Goal: Task Accomplishment & Management: Manage account settings

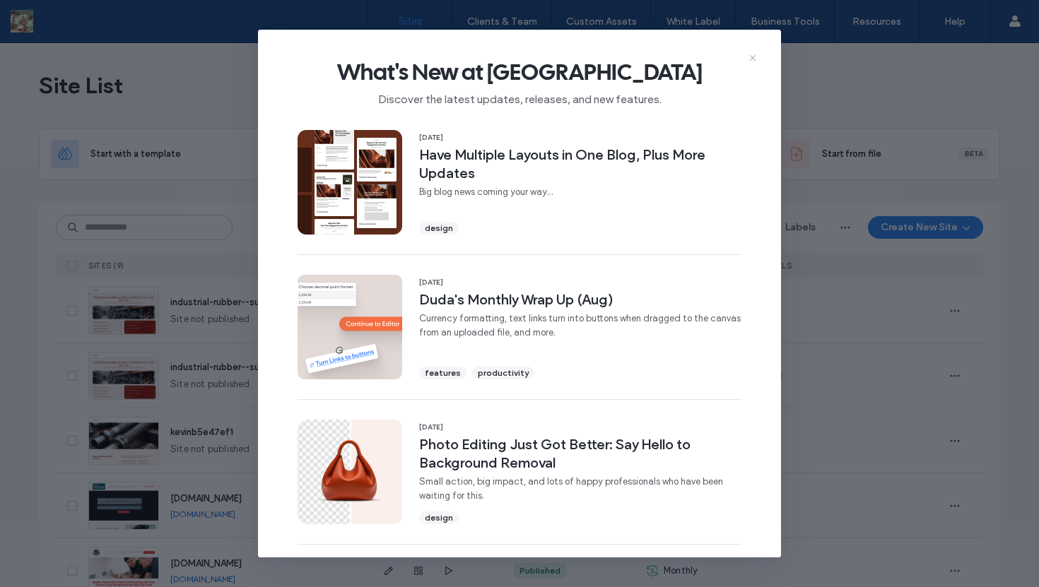
click at [752, 57] on use at bounding box center [752, 57] width 6 height 6
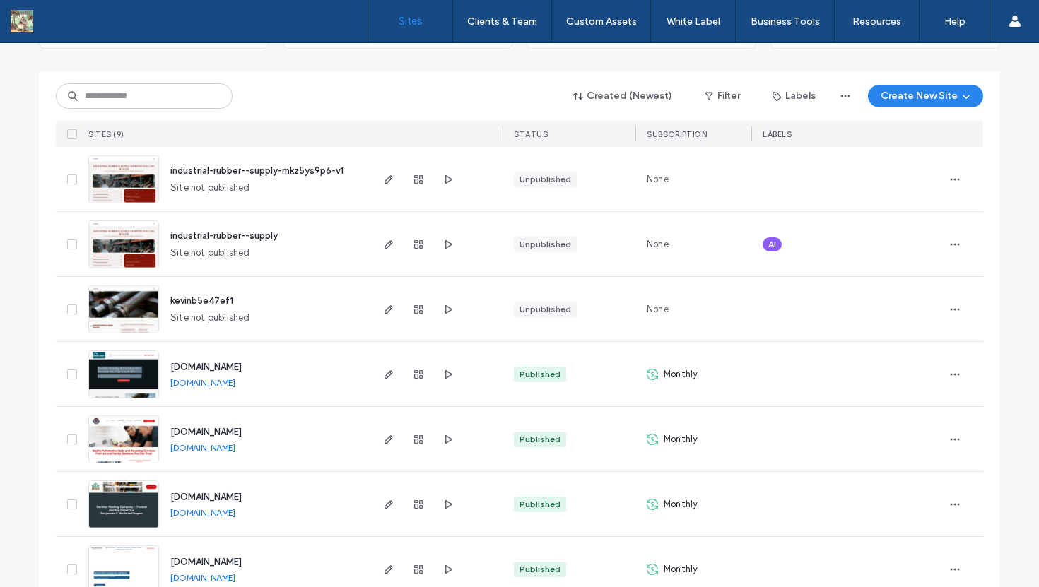
scroll to position [204, 0]
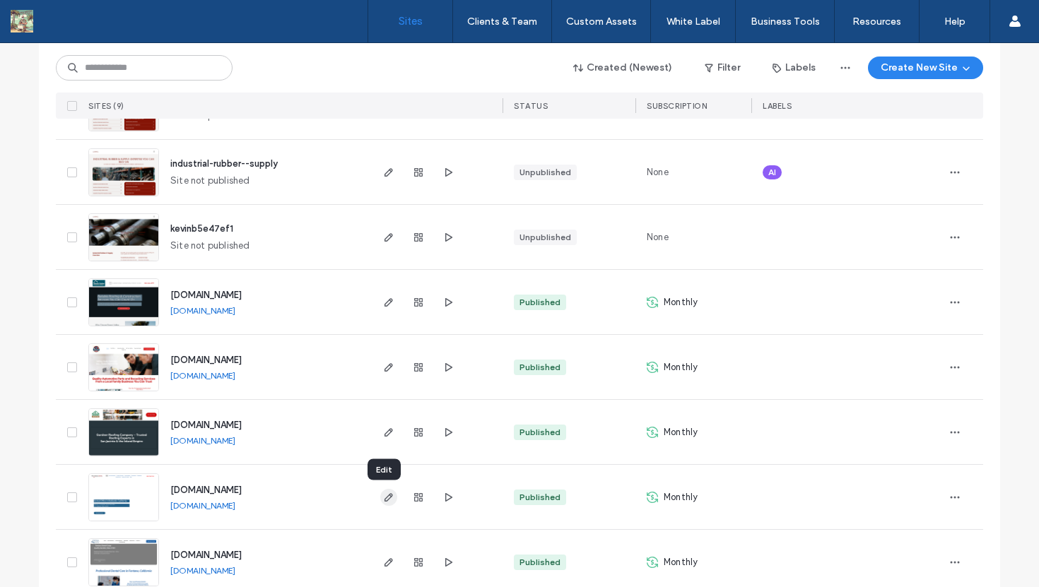
click at [388, 499] on icon "button" at bounding box center [388, 497] width 11 height 11
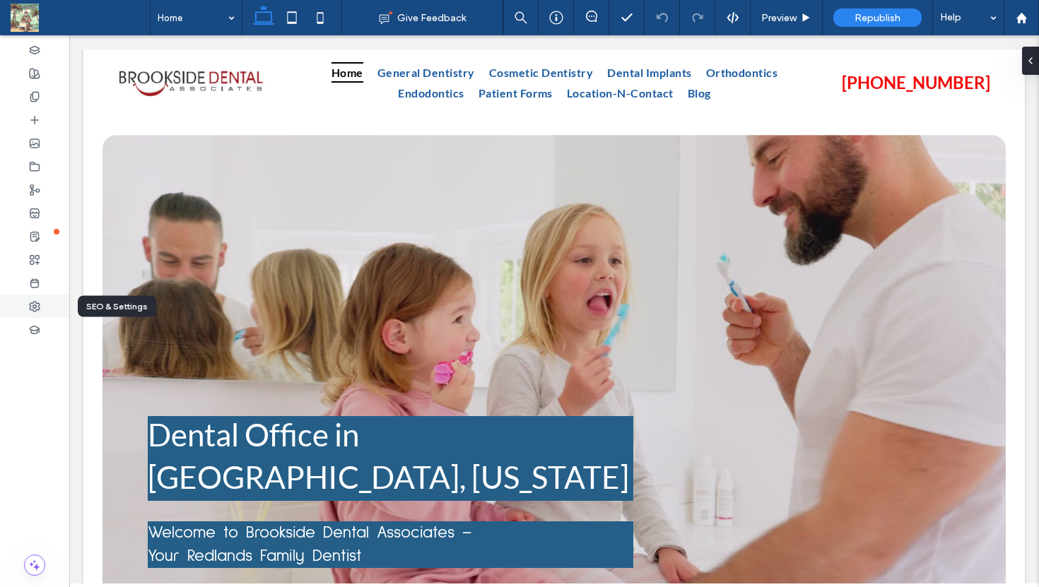
click at [39, 301] on icon at bounding box center [34, 306] width 11 height 11
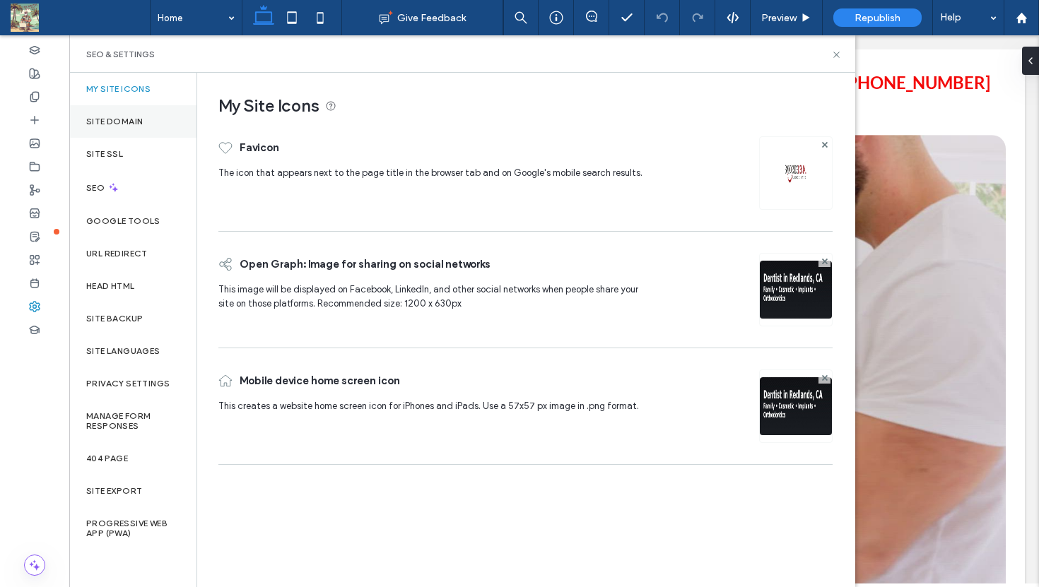
click at [143, 121] on label "Site Domain" at bounding box center [114, 122] width 57 height 10
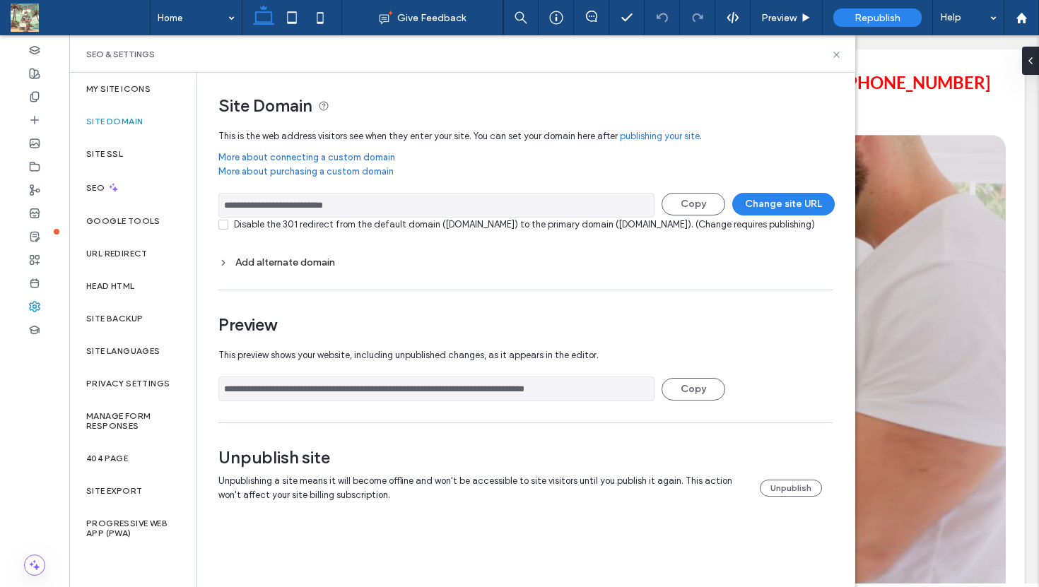
drag, startPoint x: 249, startPoint y: 204, endPoint x: 416, endPoint y: 204, distance: 166.8
click at [416, 204] on input "**********" at bounding box center [436, 205] width 436 height 25
click at [125, 156] on div "Site SSL" at bounding box center [132, 154] width 127 height 33
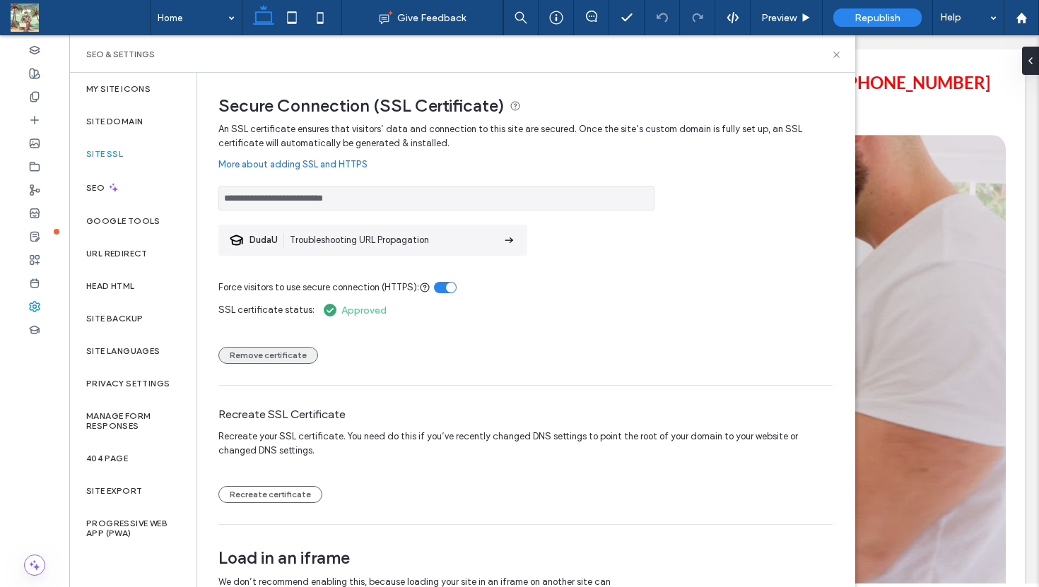
click at [288, 358] on button "Remove certificate" at bounding box center [268, 355] width 100 height 17
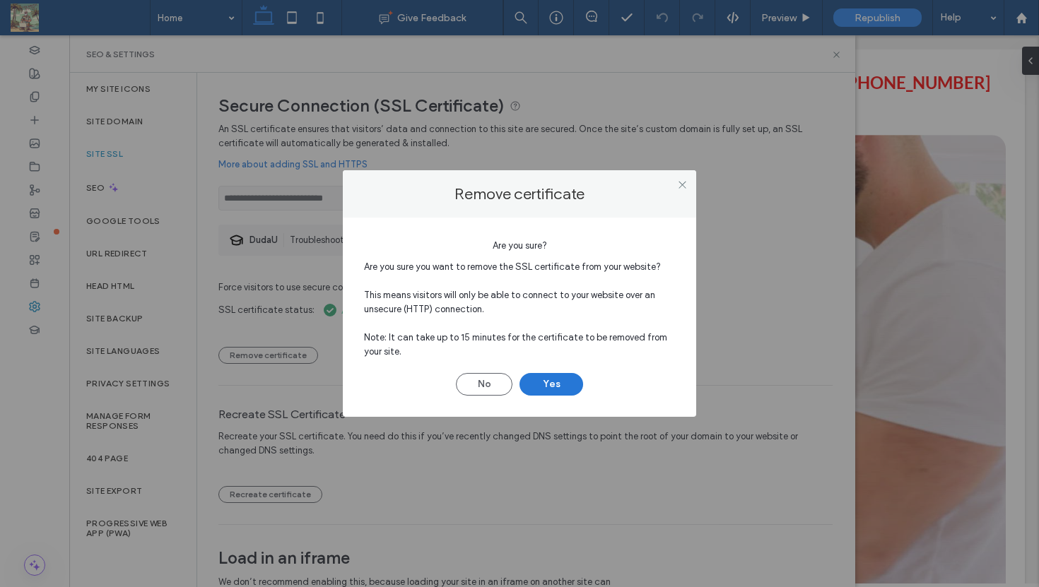
click at [558, 384] on button "Yes" at bounding box center [552, 384] width 64 height 23
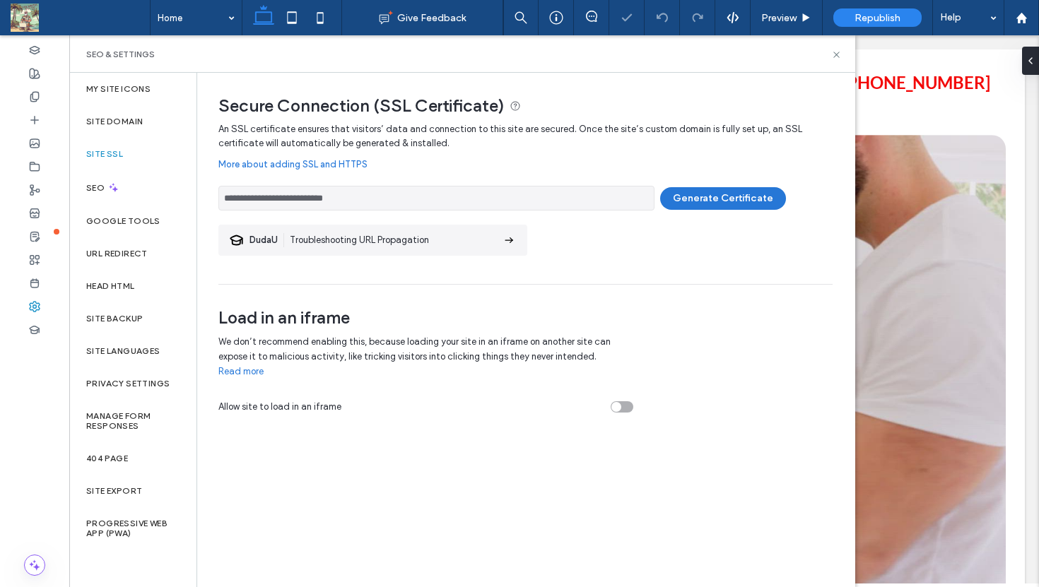
click at [728, 199] on button "Generate Certificate" at bounding box center [723, 198] width 126 height 23
